Goal: Contribute content: Add original content to the website for others to see

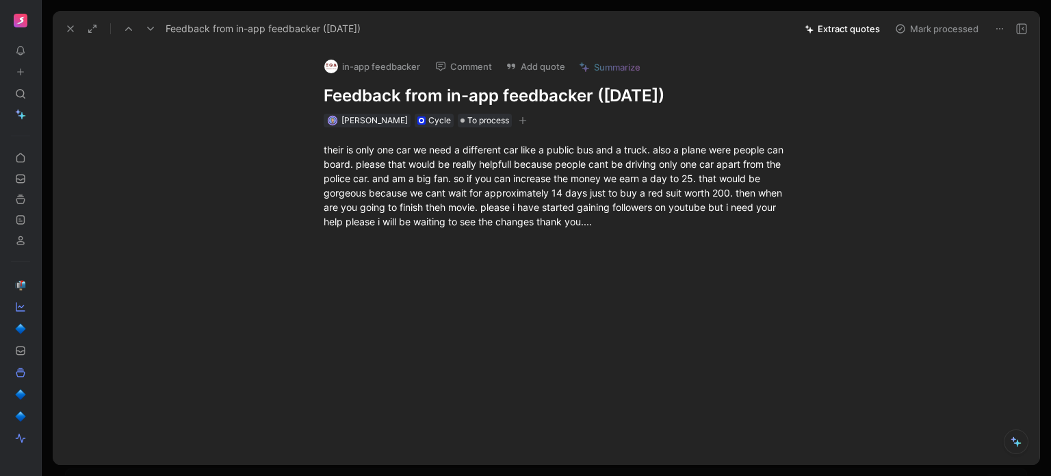
click at [22, 73] on icon at bounding box center [21, 72] width 10 height 10
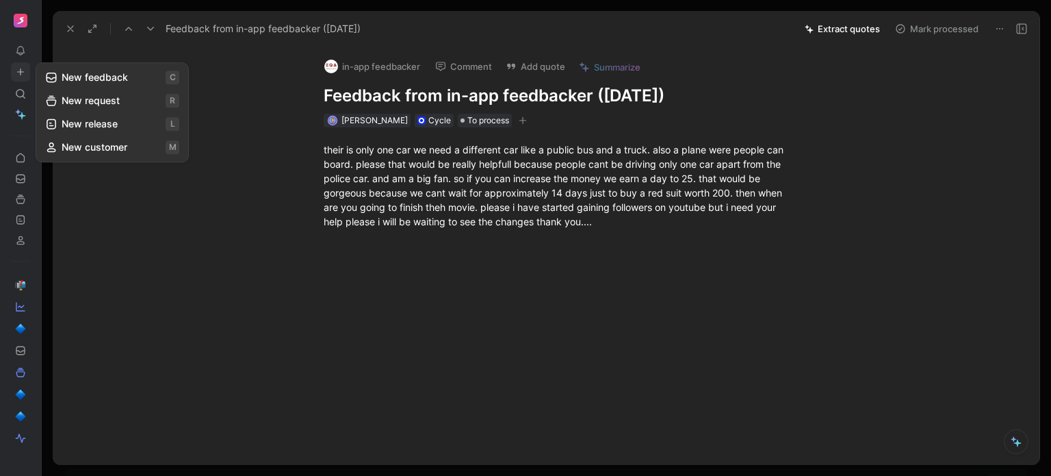
click at [49, 73] on use at bounding box center [52, 77] width 10 height 9
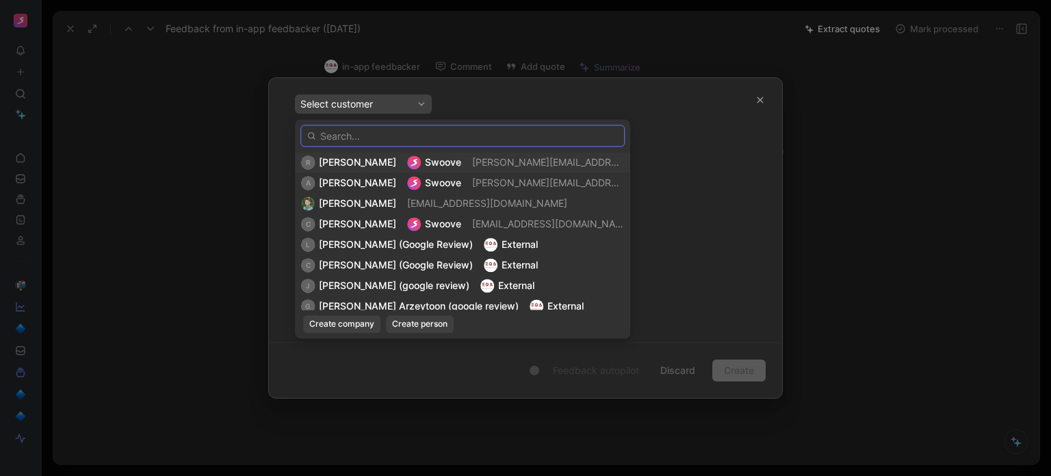
click at [340, 140] on input "text" at bounding box center [462, 136] width 324 height 22
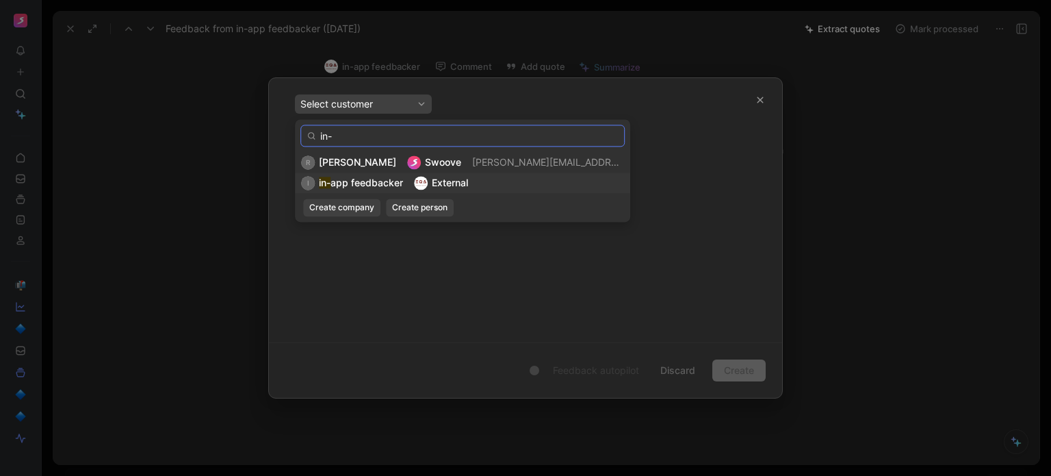
type input "in-"
click at [368, 186] on span "app feedbacker" at bounding box center [367, 183] width 73 height 12
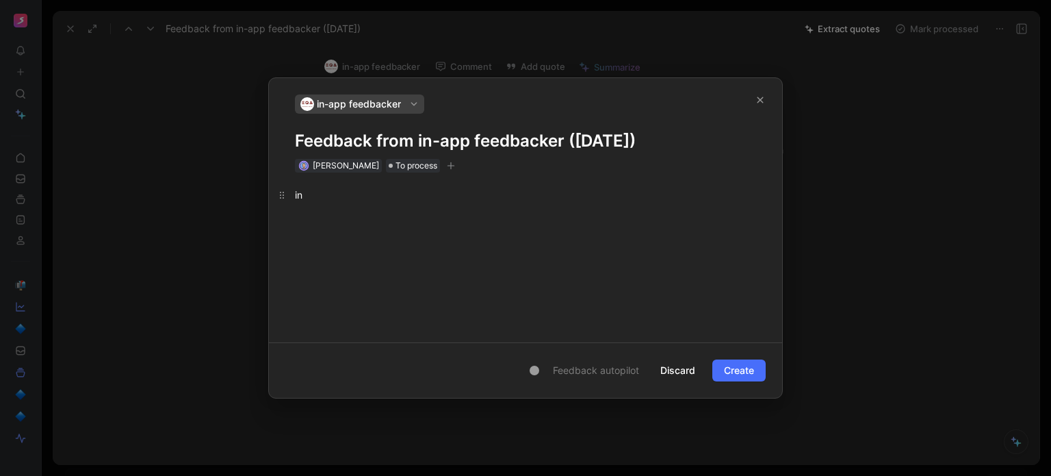
click at [361, 192] on div "in" at bounding box center [525, 195] width 461 height 14
click at [740, 362] on span "Create" at bounding box center [739, 370] width 30 height 16
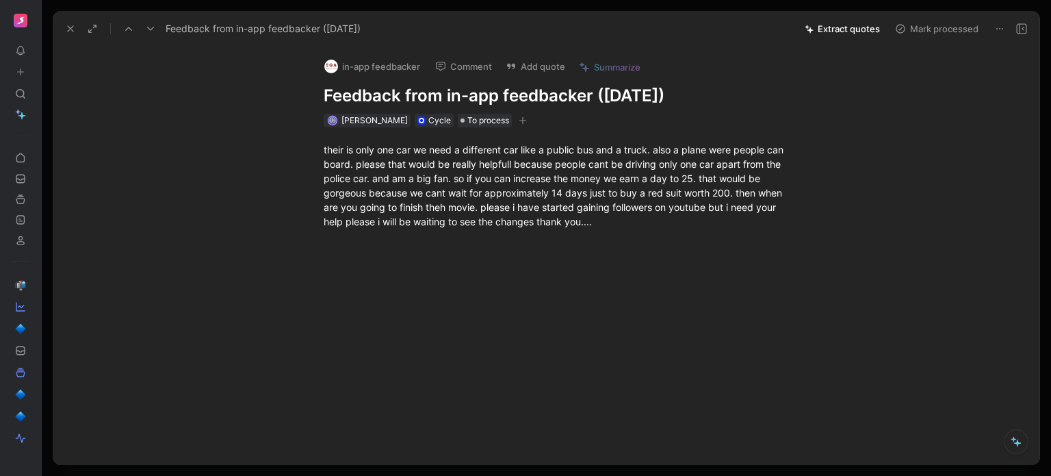
click at [25, 62] on button at bounding box center [20, 71] width 19 height 19
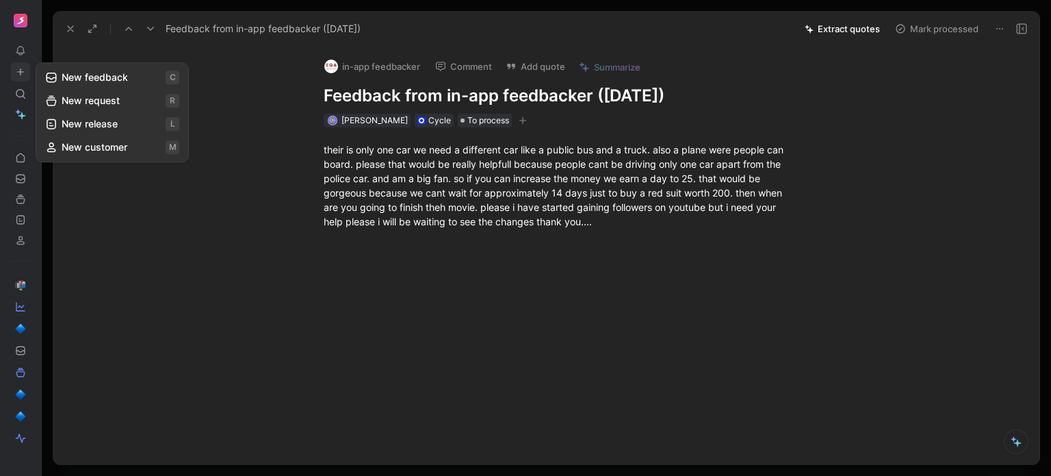
click at [92, 77] on button "New feedback c" at bounding box center [112, 77] width 146 height 23
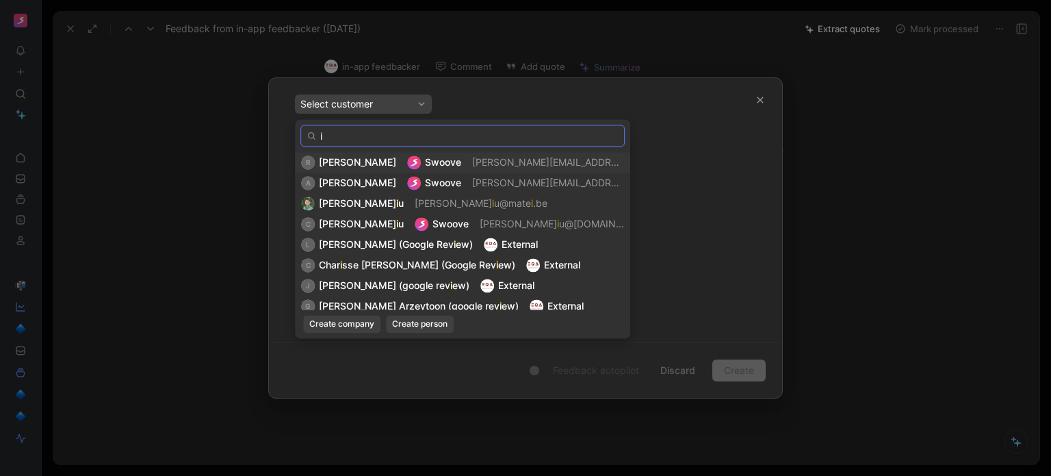
click at [390, 136] on input "i" at bounding box center [462, 136] width 324 height 22
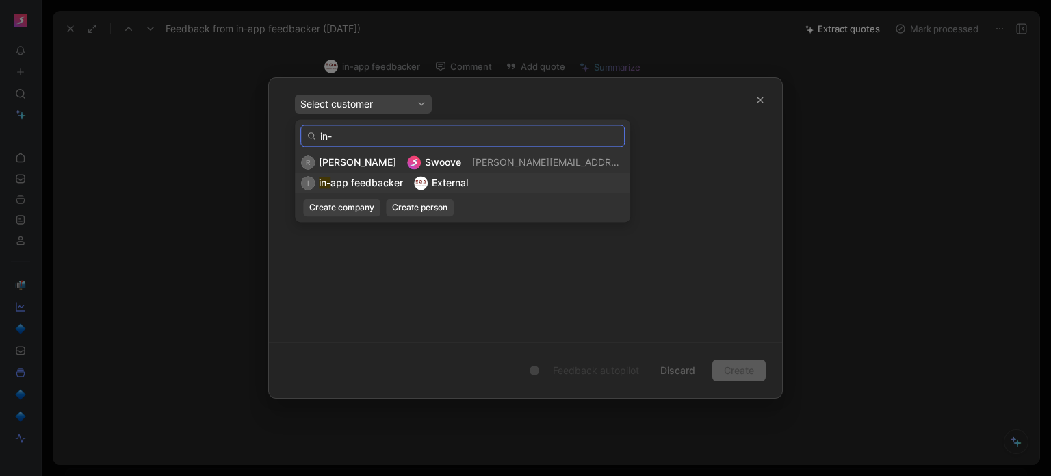
type input "in-"
click at [372, 188] on span "app feedbacker" at bounding box center [367, 183] width 73 height 12
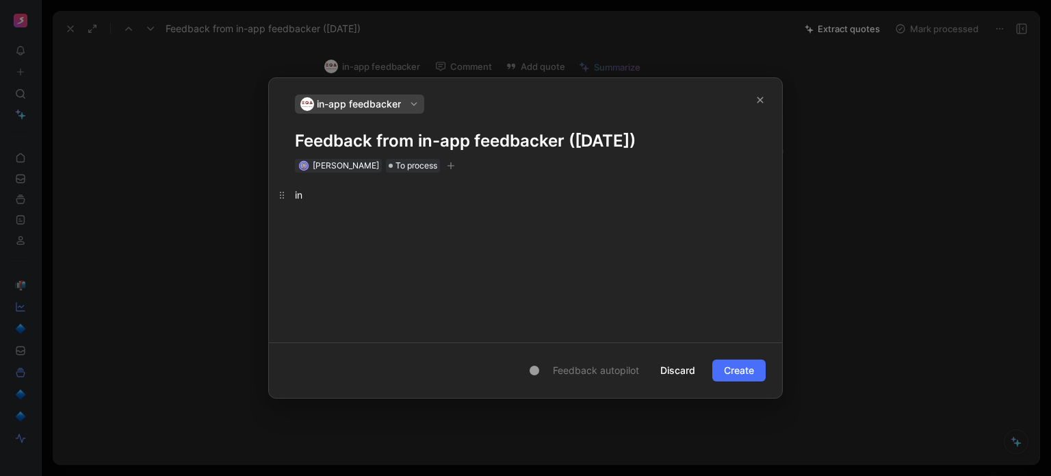
click at [352, 198] on div "in" at bounding box center [525, 195] width 461 height 14
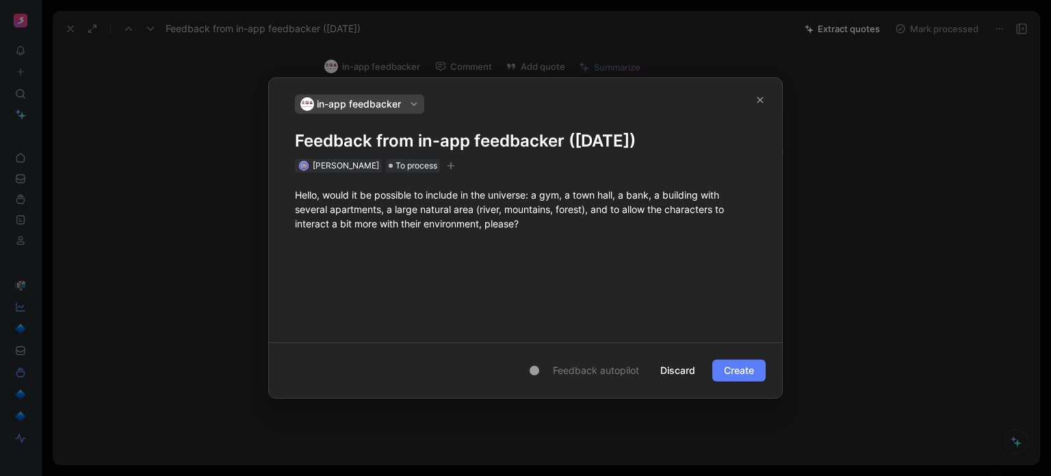
click at [741, 372] on span "Create" at bounding box center [739, 370] width 30 height 16
